Goal: Information Seeking & Learning: Learn about a topic

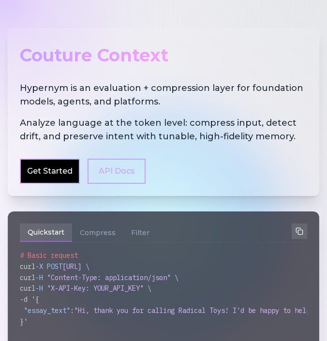
scroll to position [38, 0]
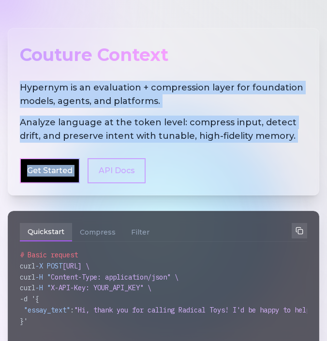
drag, startPoint x: 21, startPoint y: 87, endPoint x: 289, endPoint y: 143, distance: 273.5
click at [289, 143] on div "Couture Context Hypernym is an evaluation + compression layer for foundation mo…" at bounding box center [163, 111] width 311 height 167
click at [288, 143] on div "Couture Context Hypernym is an evaluation + compression layer for foundation mo…" at bounding box center [163, 111] width 311 height 167
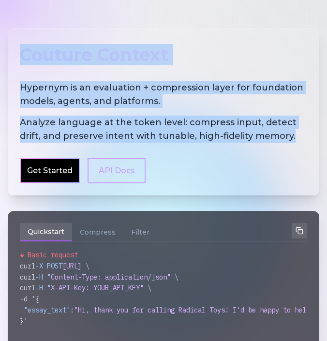
drag, startPoint x: 284, startPoint y: 142, endPoint x: 19, endPoint y: 36, distance: 285.3
click at [19, 36] on div "Couture Context Hypernym is an evaluation + compression layer for foundation mo…" at bounding box center [163, 111] width 311 height 167
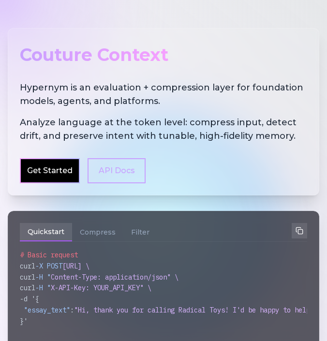
click at [145, 72] on div "Couture Context Hypernym is an evaluation + compression layer for foundation mo…" at bounding box center [163, 111] width 311 height 167
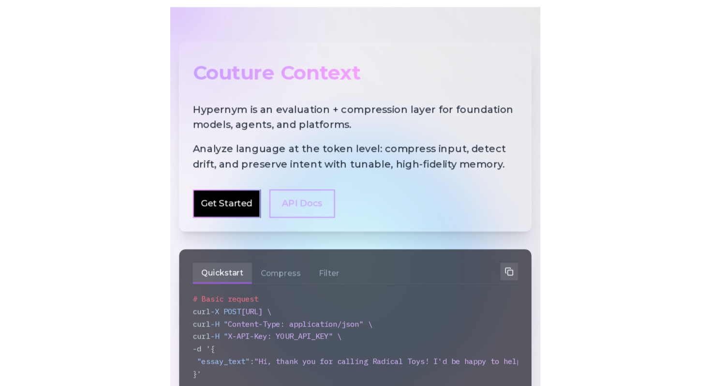
scroll to position [34, 0]
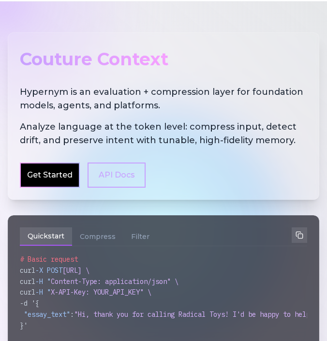
click at [67, 176] on link "Get Started" at bounding box center [49, 175] width 45 height 12
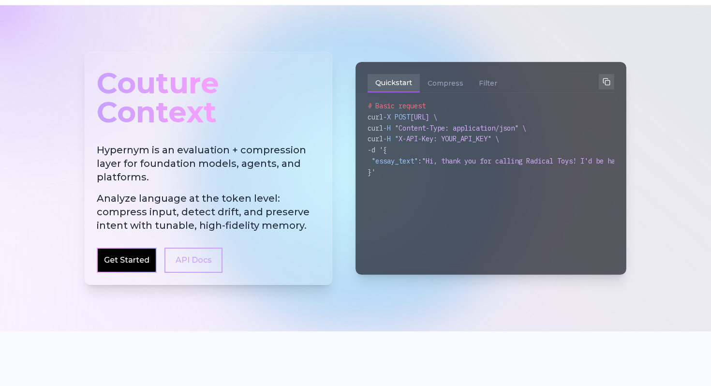
drag, startPoint x: 366, startPoint y: 105, endPoint x: 453, endPoint y: 176, distance: 112.3
click at [326, 176] on div "Quickstart Compress Filter # Basic request curl -X POST [URL] \ curl -H " Conte…" at bounding box center [490, 168] width 271 height 213
click at [326, 176] on div "}'" at bounding box center [490, 172] width 247 height 11
drag, startPoint x: 453, startPoint y: 176, endPoint x: 361, endPoint y: 105, distance: 116.9
click at [326, 105] on div "Quickstart Compress Filter # Basic request curl -X POST [URL] \ curl -H " Conte…" at bounding box center [490, 168] width 271 height 213
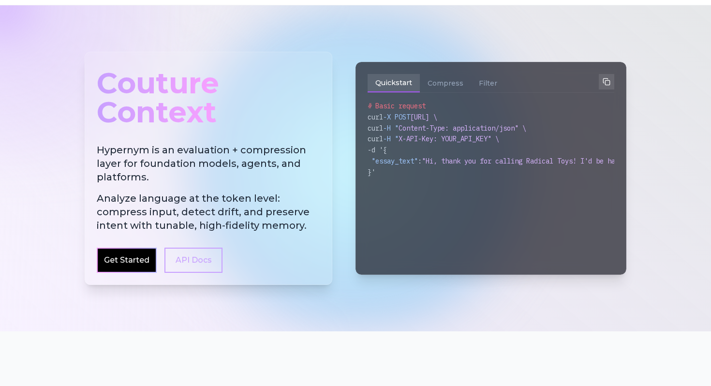
click at [326, 170] on div "}'" at bounding box center [490, 172] width 247 height 11
click at [326, 88] on button "Compress" at bounding box center [445, 83] width 51 height 18
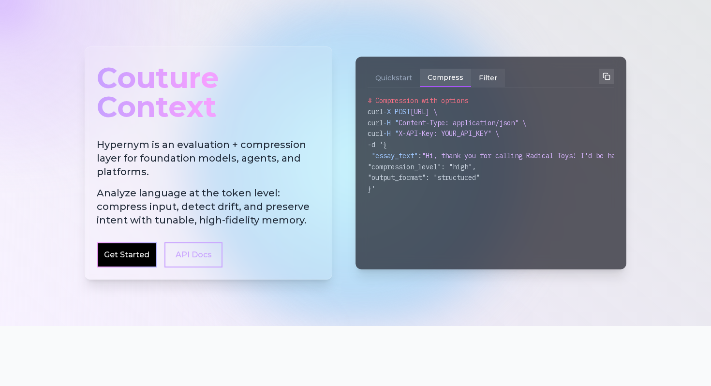
click at [326, 80] on button "Filter" at bounding box center [488, 78] width 34 height 18
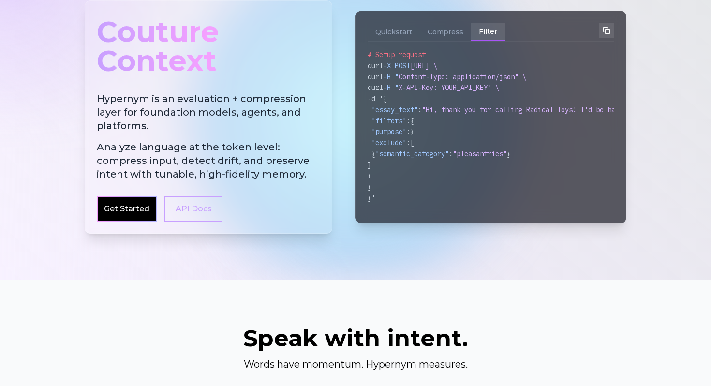
scroll to position [87, 0]
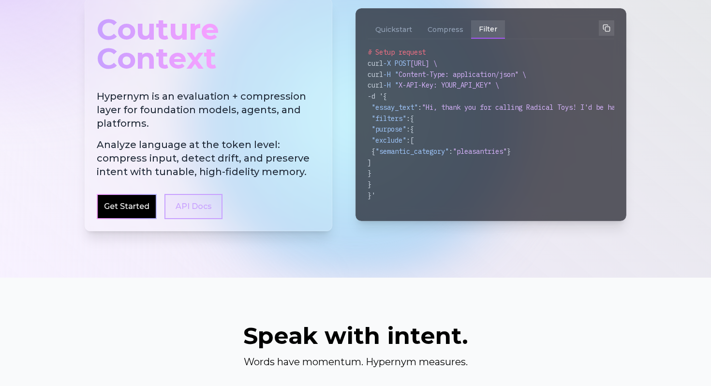
click at [199, 200] on link "API Docs" at bounding box center [193, 206] width 58 height 25
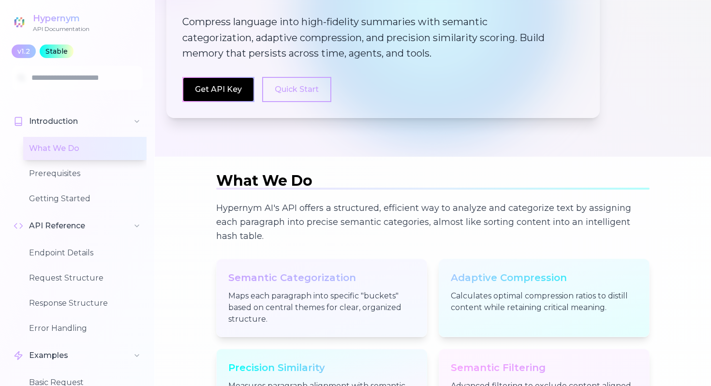
scroll to position [193, 0]
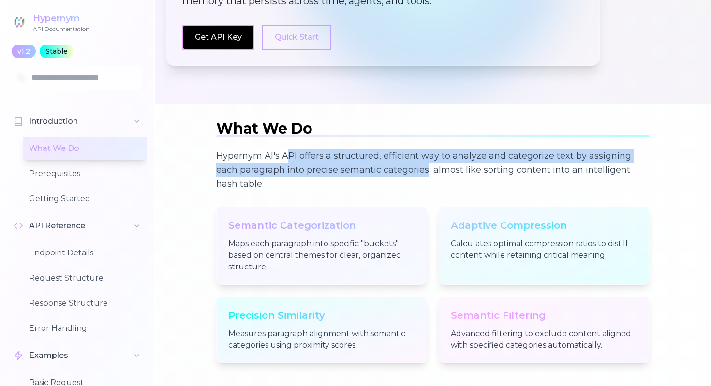
drag, startPoint x: 291, startPoint y: 153, endPoint x: 426, endPoint y: 164, distance: 135.8
click at [326, 164] on p "Hypernym AI's API offers a structured, efficient way to analyze and categorize …" at bounding box center [432, 170] width 433 height 43
drag, startPoint x: 426, startPoint y: 164, endPoint x: 283, endPoint y: 154, distance: 143.0
click at [283, 154] on p "Hypernym AI's API offers a structured, efficient way to analyze and categorize …" at bounding box center [432, 170] width 433 height 43
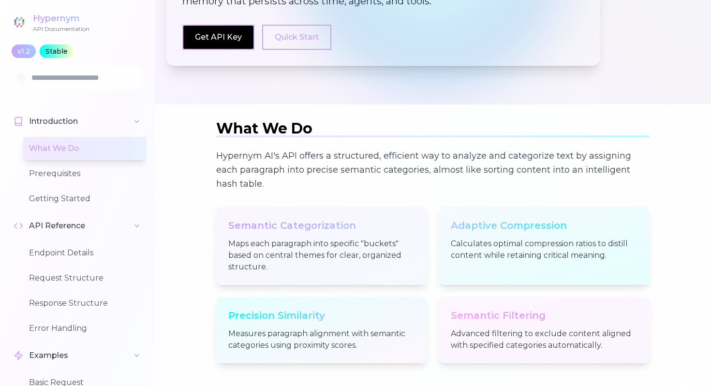
click at [326, 179] on p "Hypernym AI's API offers a structured, efficient way to analyze and categorize …" at bounding box center [432, 170] width 433 height 43
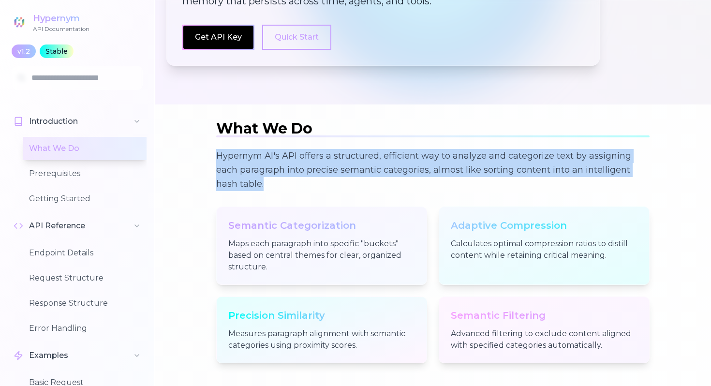
drag, startPoint x: 325, startPoint y: 180, endPoint x: 220, endPoint y: 145, distance: 111.1
click at [220, 145] on section "What We Do Hypernym AI's API offers a structured, efficient way to analyze and …" at bounding box center [432, 242] width 433 height 244
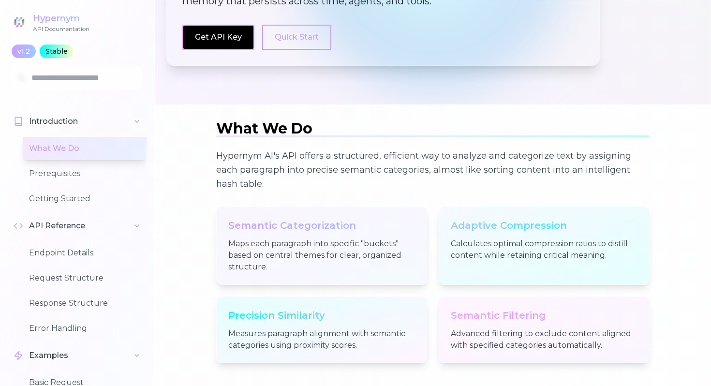
click at [300, 171] on p "Hypernym AI's API offers a structured, efficient way to analyze and categorize …" at bounding box center [432, 170] width 433 height 43
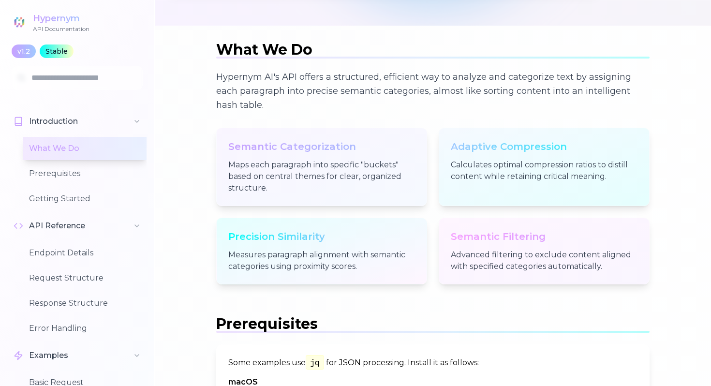
scroll to position [273, 0]
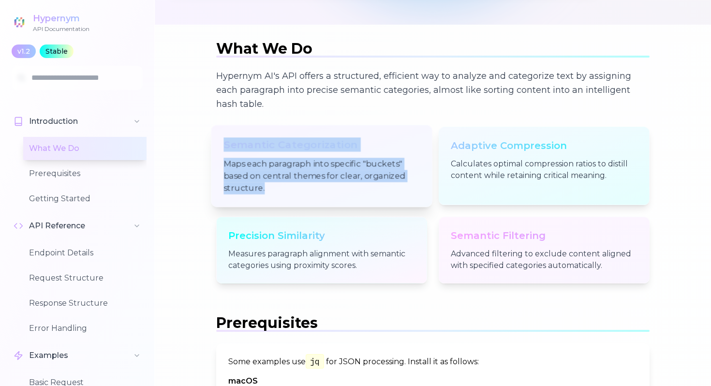
drag, startPoint x: 281, startPoint y: 188, endPoint x: 215, endPoint y: 140, distance: 81.4
click at [215, 140] on div "Semantic Categorization Maps each paragraph into specific "buckets" based on ce…" at bounding box center [321, 166] width 221 height 82
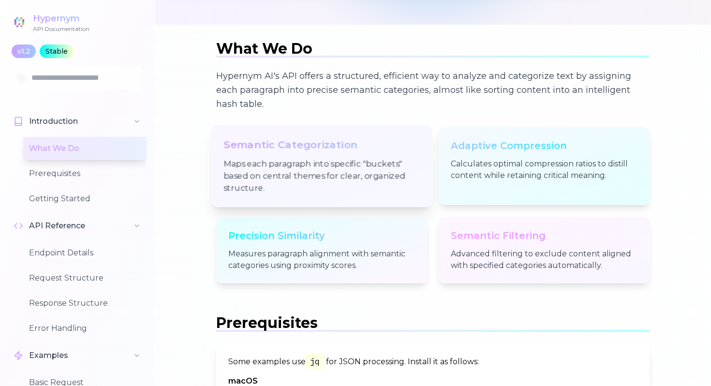
click at [223, 144] on h3 "Semantic Categorization" at bounding box center [321, 144] width 196 height 14
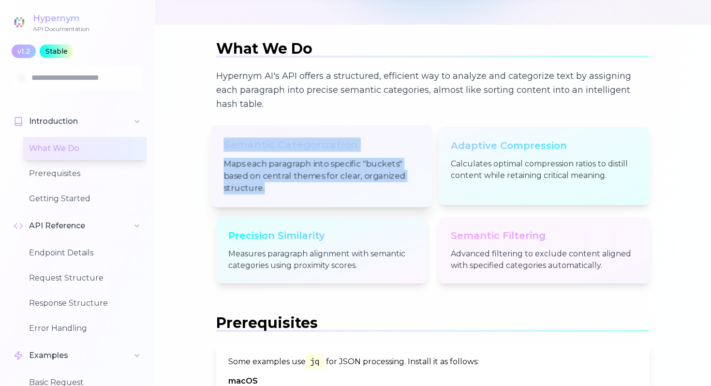
drag, startPoint x: 269, startPoint y: 185, endPoint x: 215, endPoint y: 127, distance: 79.0
click at [215, 127] on div "Semantic Categorization Maps each paragraph into specific "buckets" based on ce…" at bounding box center [321, 166] width 221 height 82
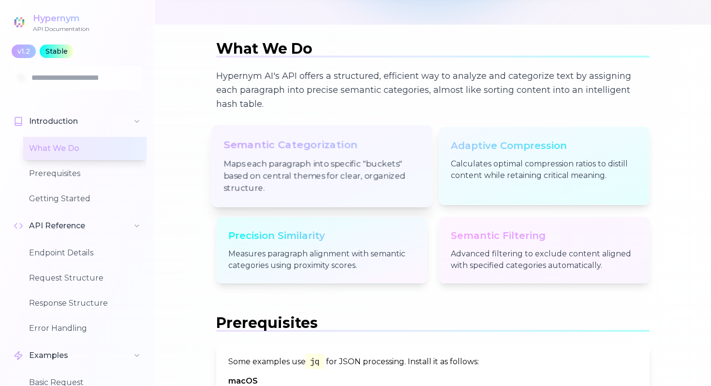
click at [264, 154] on div "Semantic Categorization Maps each paragraph into specific "buckets" based on ce…" at bounding box center [321, 166] width 221 height 82
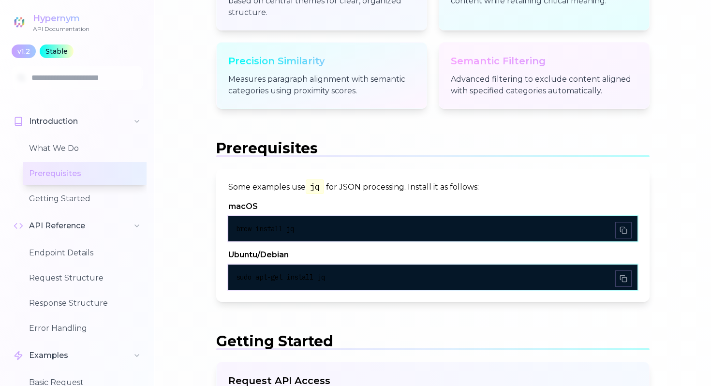
scroll to position [451, 0]
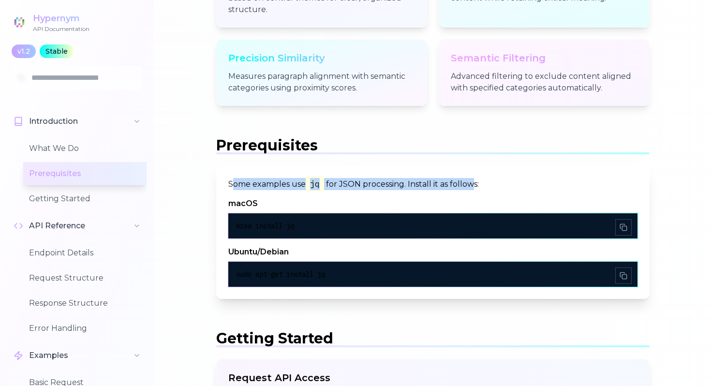
drag, startPoint x: 233, startPoint y: 182, endPoint x: 476, endPoint y: 183, distance: 242.7
click at [326, 182] on p "Some examples use jq for JSON processing. Install it as follows:" at bounding box center [432, 184] width 409 height 12
click at [326, 183] on p "Some examples use jq for JSON processing. Install it as follows:" at bounding box center [432, 184] width 409 height 12
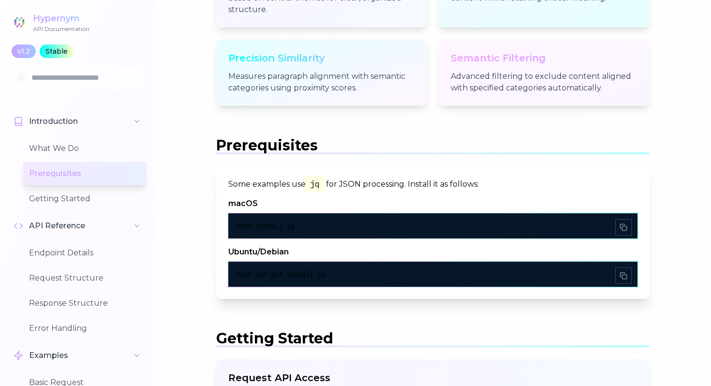
scroll to position [478, 0]
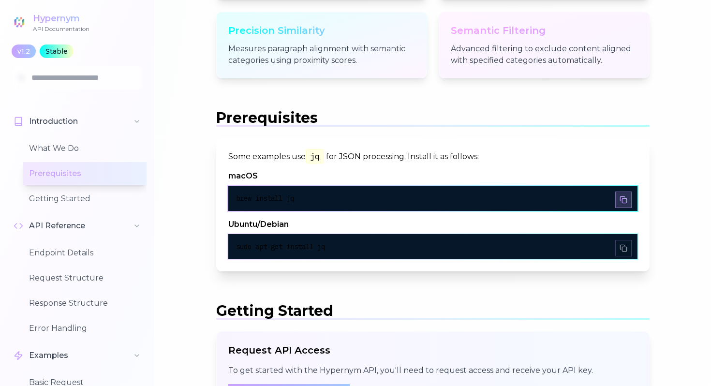
click at [326, 197] on icon at bounding box center [623, 200] width 8 height 8
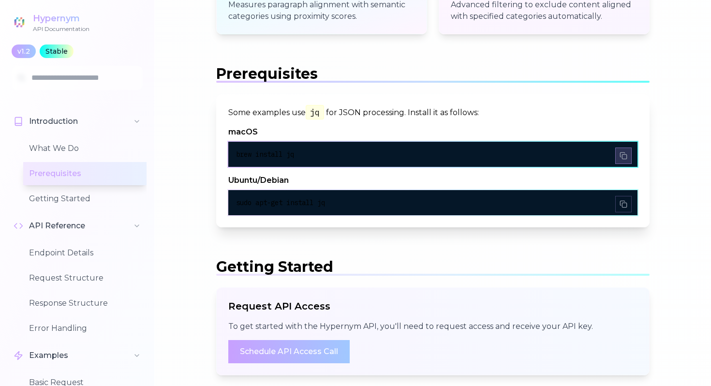
scroll to position [536, 0]
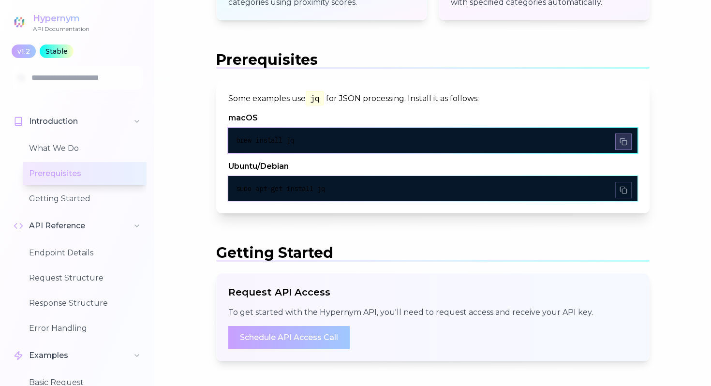
click at [326, 143] on div "brew install jq" at bounding box center [432, 140] width 393 height 10
click at [326, 141] on rect at bounding box center [624, 143] width 4 height 4
click at [326, 145] on div "brew install jq" at bounding box center [432, 140] width 409 height 25
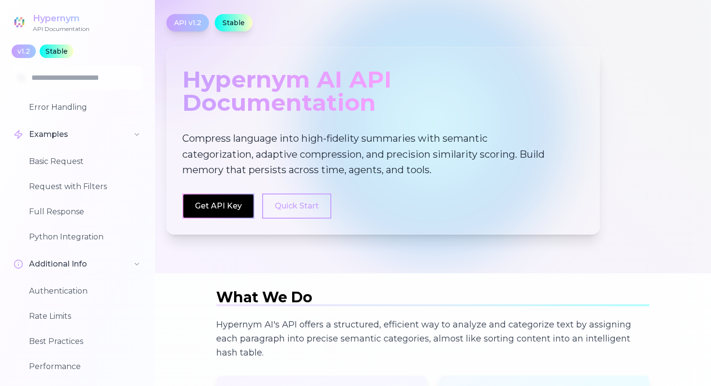
scroll to position [0, 0]
